Goal: Check status: Check status

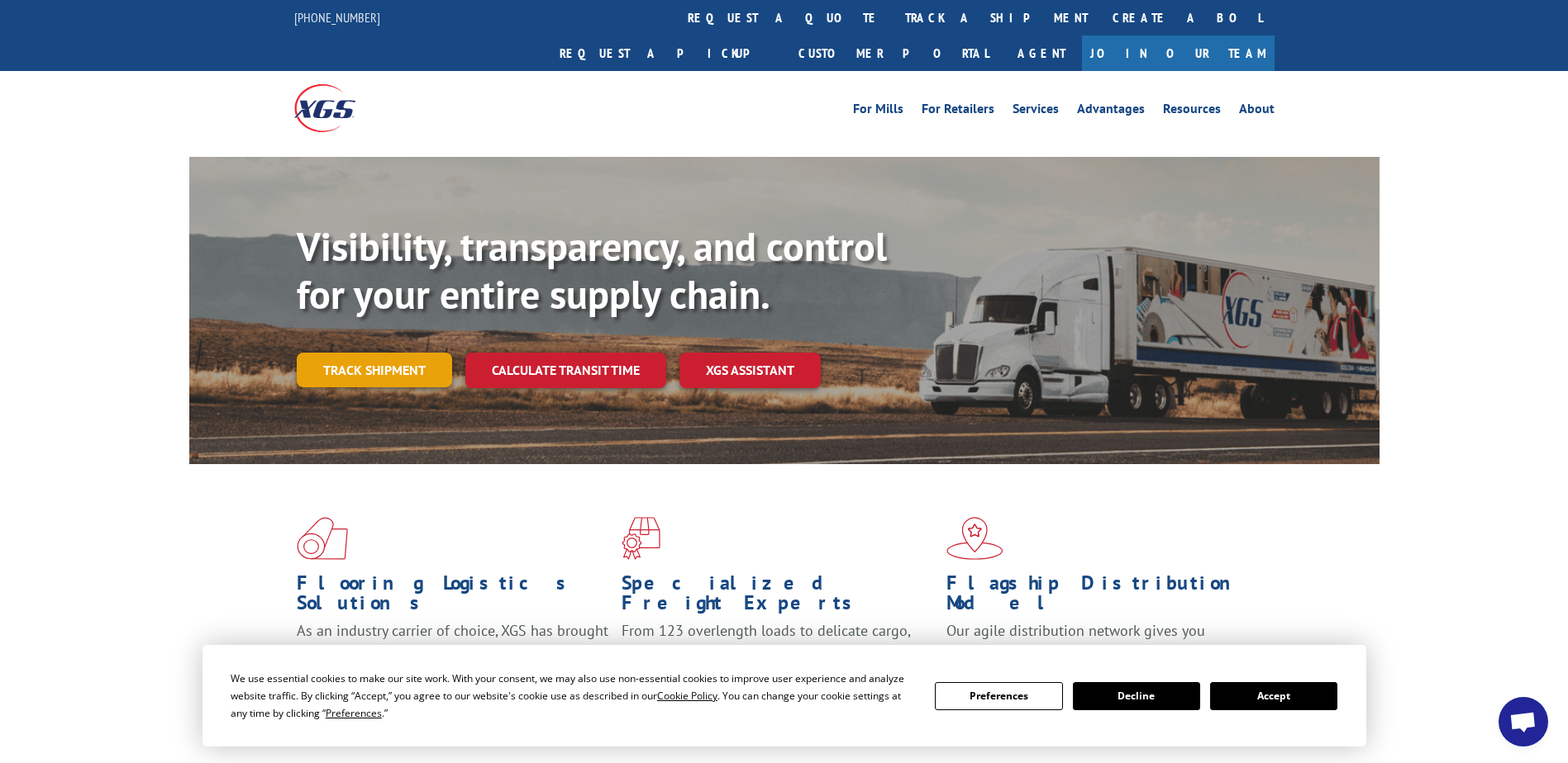
click at [378, 352] on link "Track shipment" at bounding box center [374, 370] width 156 height 35
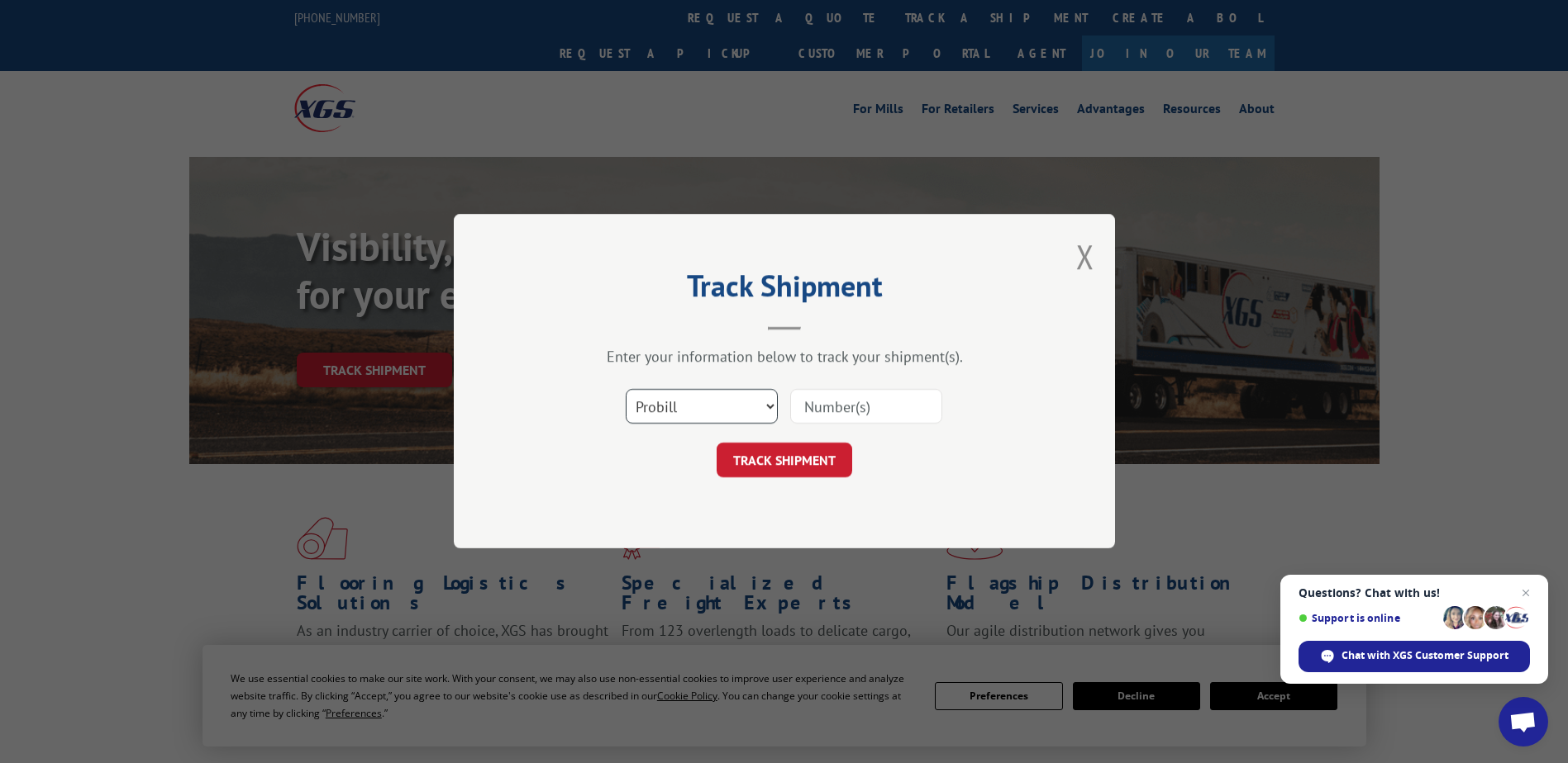
click at [742, 404] on select "Select category... Probill BOL PO" at bounding box center [701, 407] width 152 height 35
select select "bol"
click at [625, 390] on select "Select category... Probill BOL PO" at bounding box center [701, 407] width 152 height 35
click at [857, 402] on input at bounding box center [866, 407] width 152 height 35
type input "4084102"
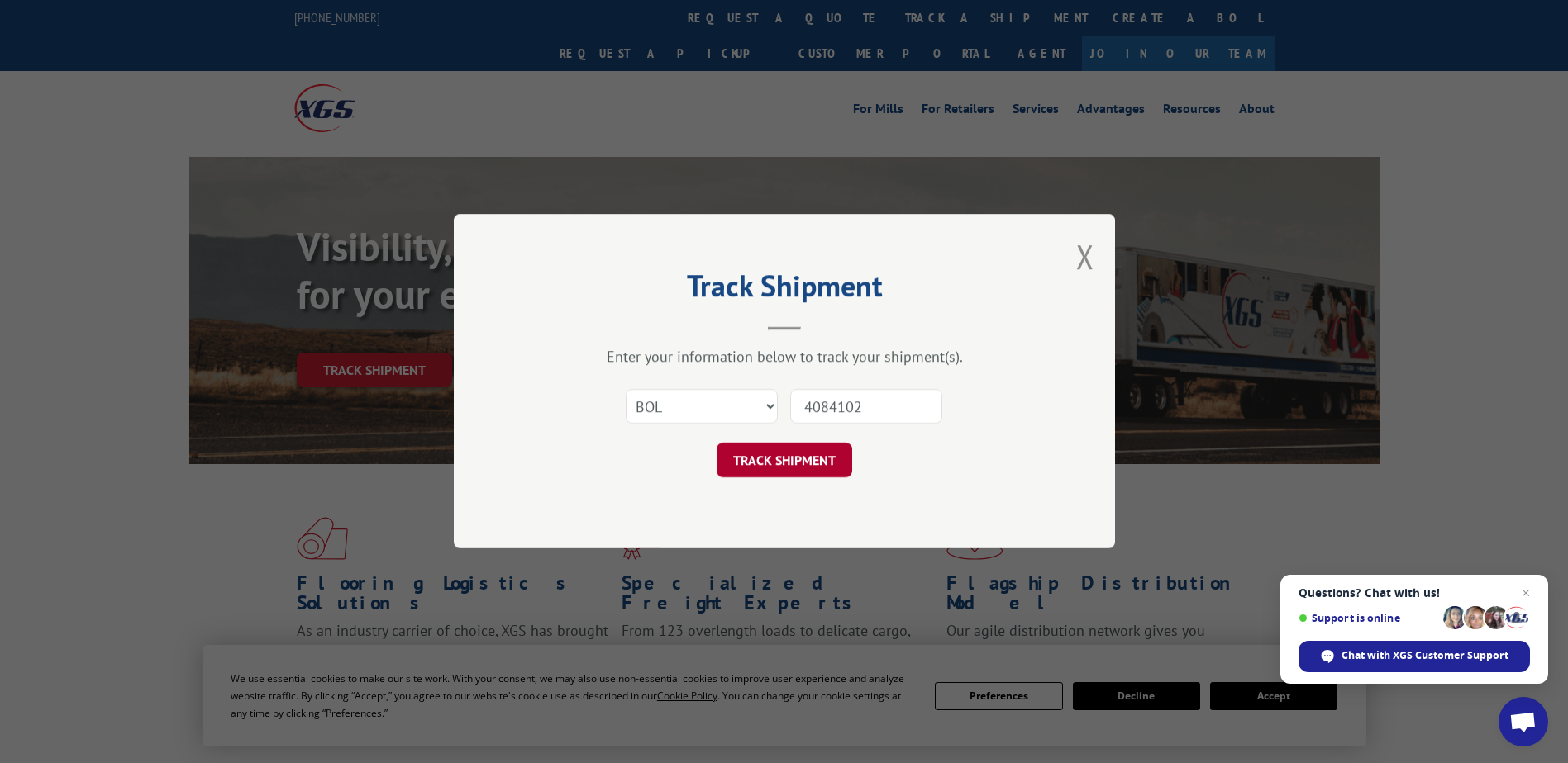
click at [804, 459] on button "TRACK SHIPMENT" at bounding box center [784, 461] width 135 height 35
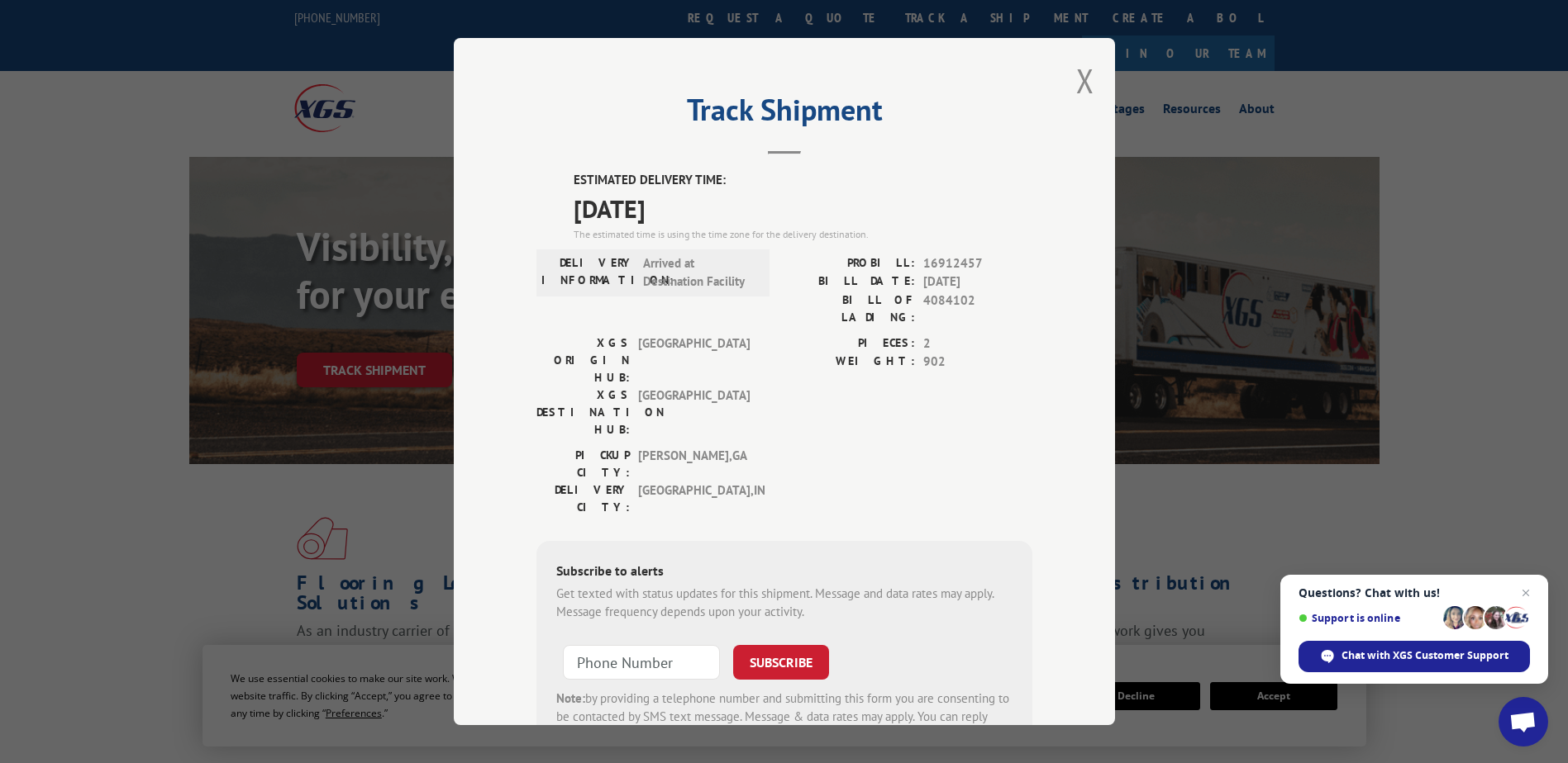
click at [1198, 481] on div "Track Shipment ESTIMATED DELIVERY TIME: [DATE] The estimated time is using the …" at bounding box center [784, 382] width 1568 height 763
click at [1076, 76] on button "Close modal" at bounding box center [1085, 81] width 18 height 44
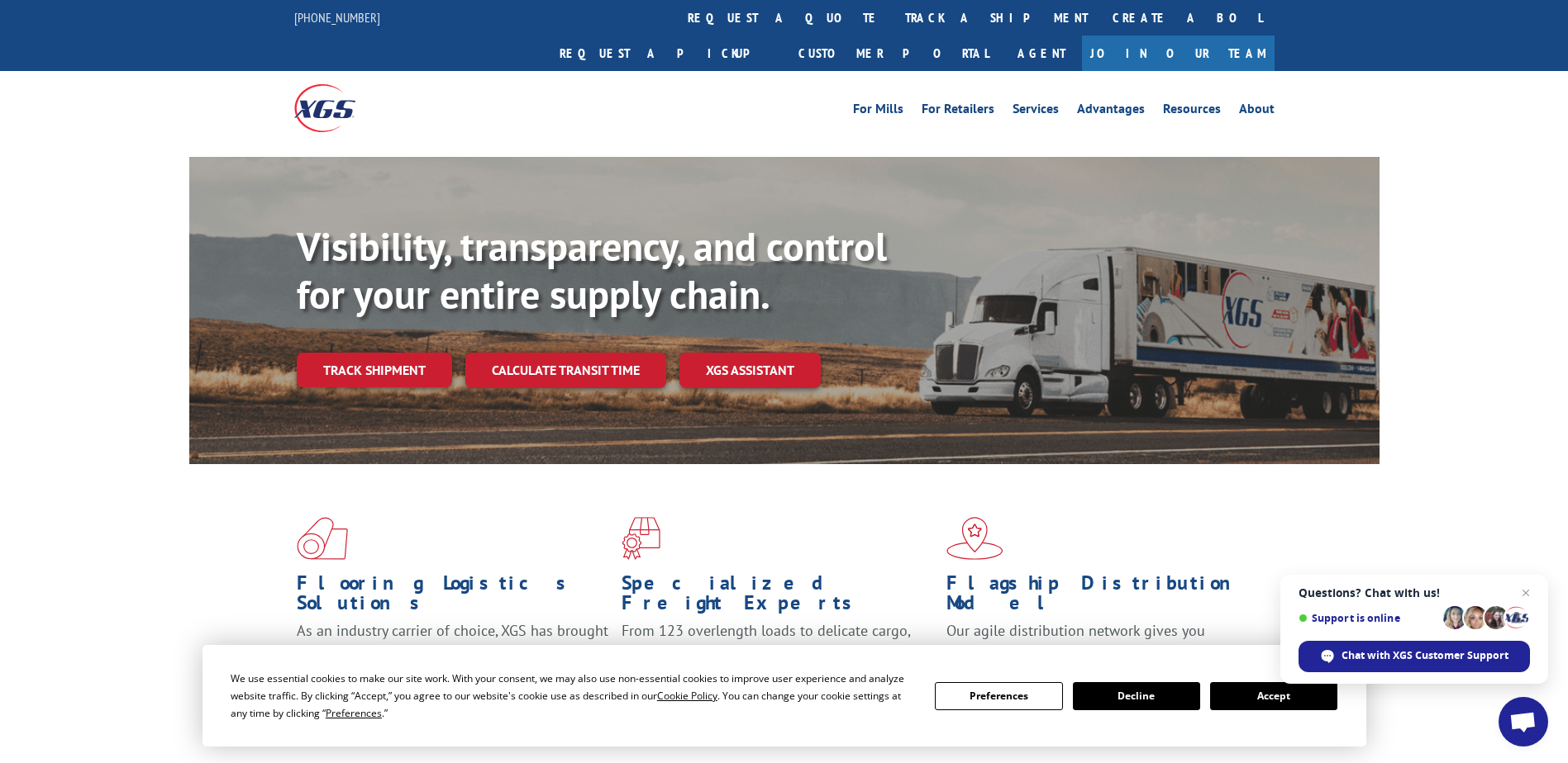
click at [1281, 701] on button "Accept" at bounding box center [1273, 696] width 127 height 28
